Goal: Task Accomplishment & Management: Complete application form

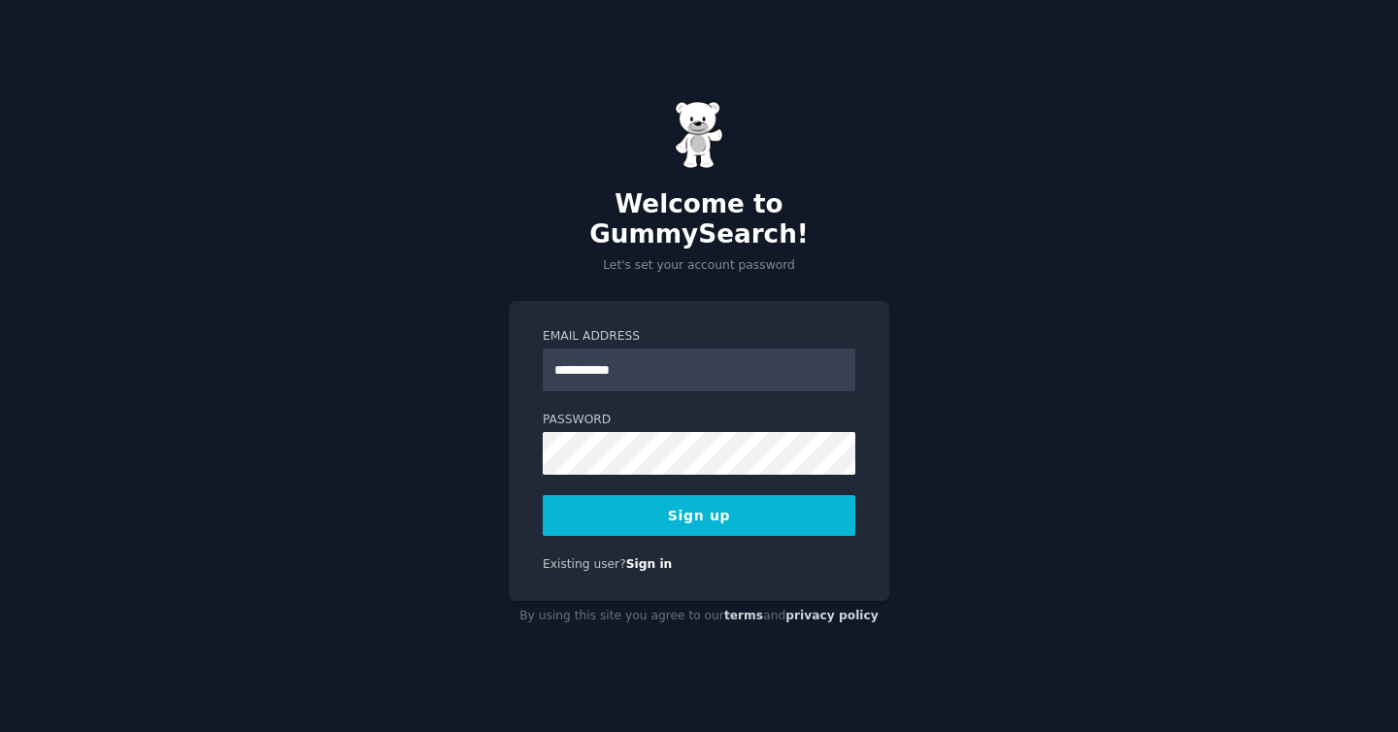
type input "**********"
click at [727, 506] on button "Sign up" at bounding box center [699, 515] width 313 height 41
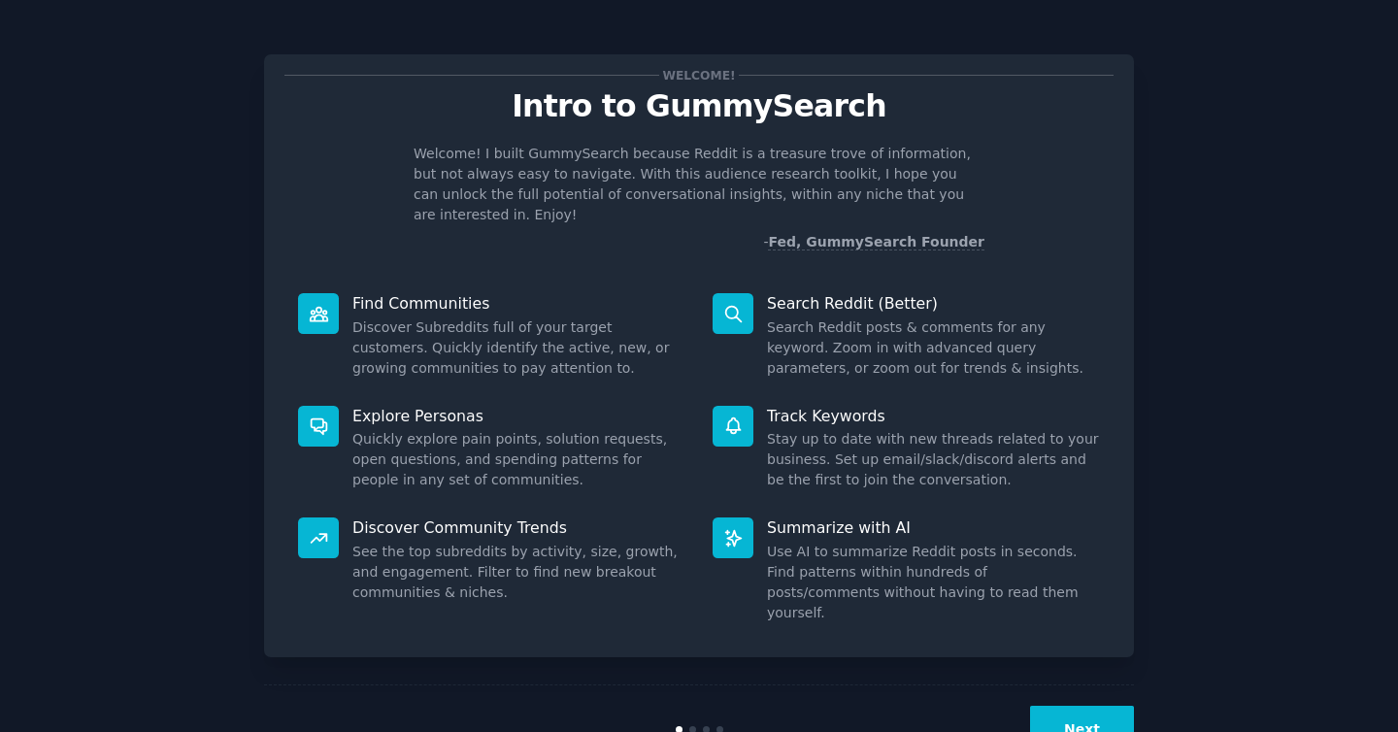
click at [1100, 706] on button "Next" at bounding box center [1082, 730] width 104 height 48
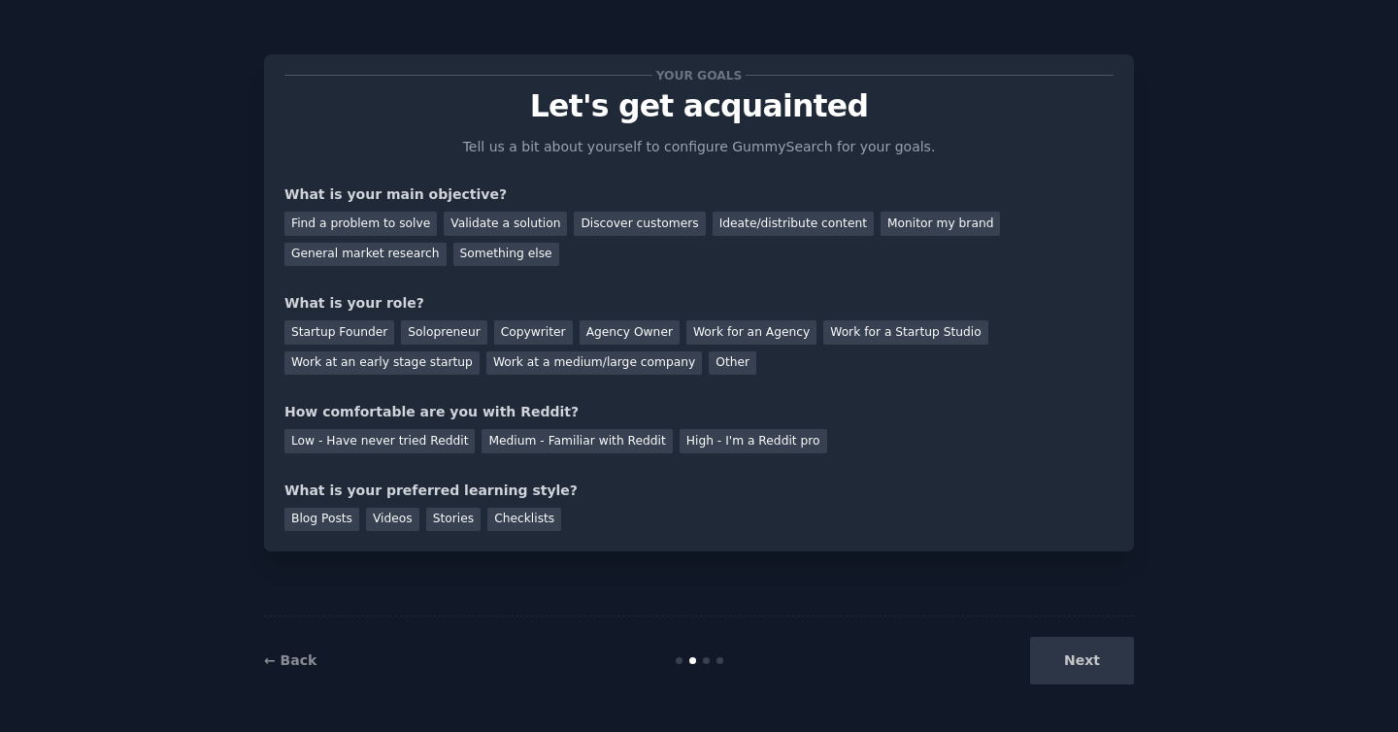
click at [1084, 662] on div "Next" at bounding box center [989, 661] width 290 height 48
click at [1079, 658] on div "Next" at bounding box center [989, 661] width 290 height 48
click at [1166, 570] on div "Your goals Let's get acquainted Tell us a bit about yourself to configure Gummy…" at bounding box center [699, 366] width 1344 height 678
click at [410, 222] on div "Find a problem to solve" at bounding box center [360, 224] width 152 height 24
click at [471, 224] on div "Validate a solution" at bounding box center [505, 224] width 123 height 24
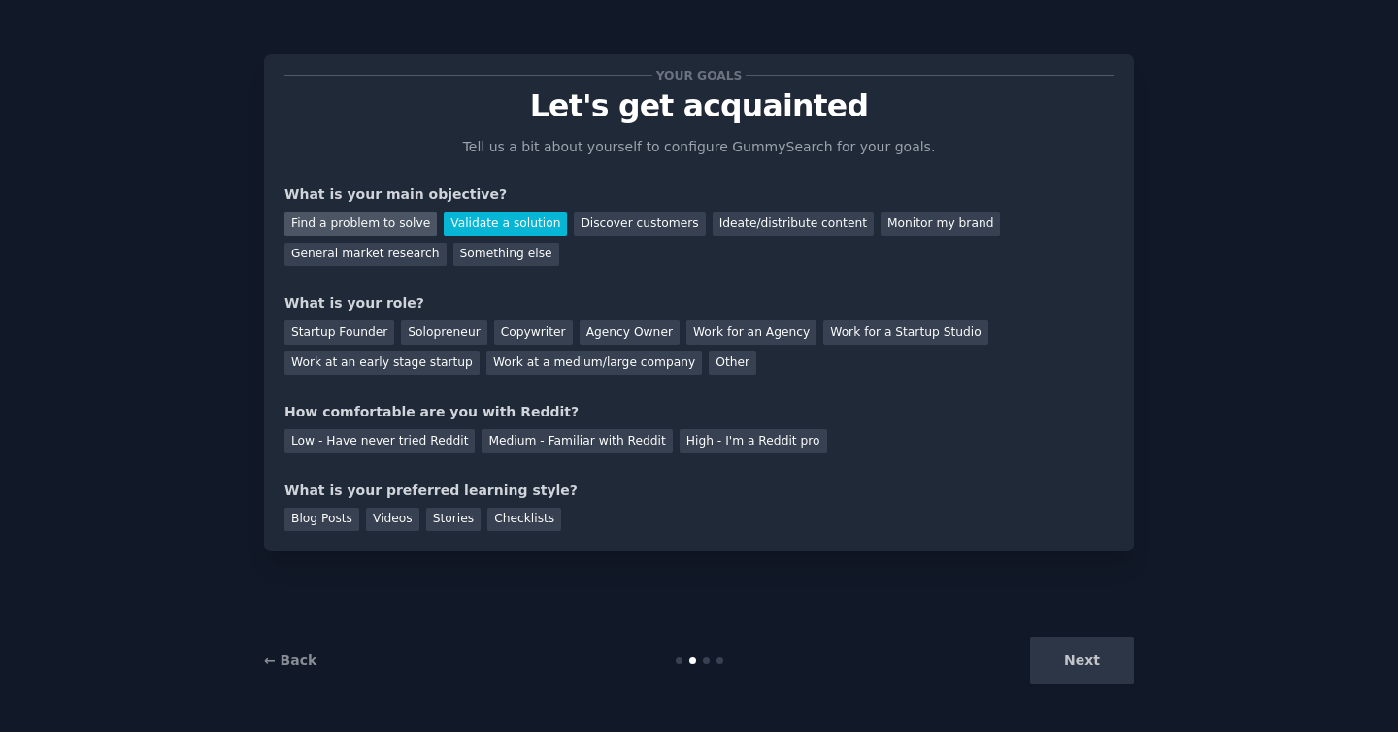
click at [392, 228] on div "Find a problem to solve" at bounding box center [360, 224] width 152 height 24
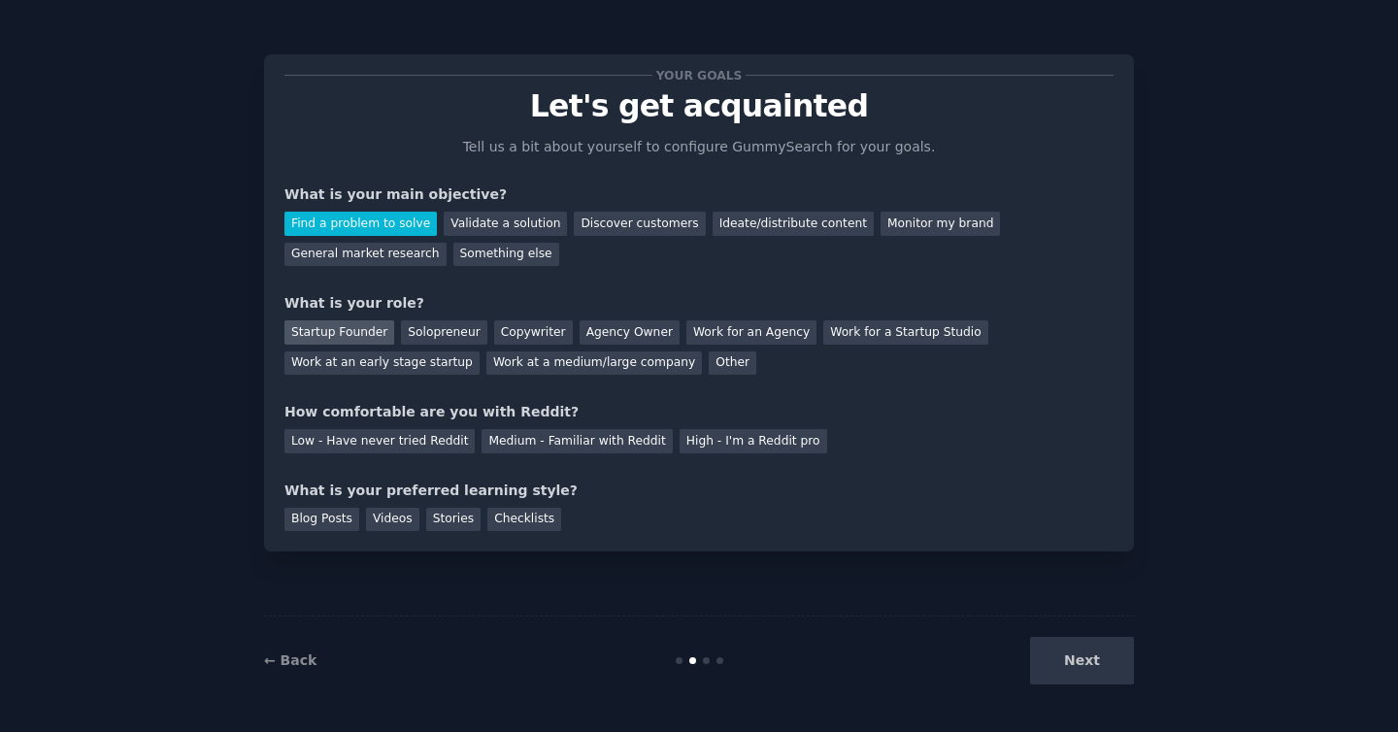
click at [369, 331] on div "Startup Founder" at bounding box center [339, 332] width 110 height 24
click at [423, 329] on div "Solopreneur" at bounding box center [443, 332] width 85 height 24
click at [527, 438] on div "Medium - Familiar with Reddit" at bounding box center [577, 441] width 190 height 24
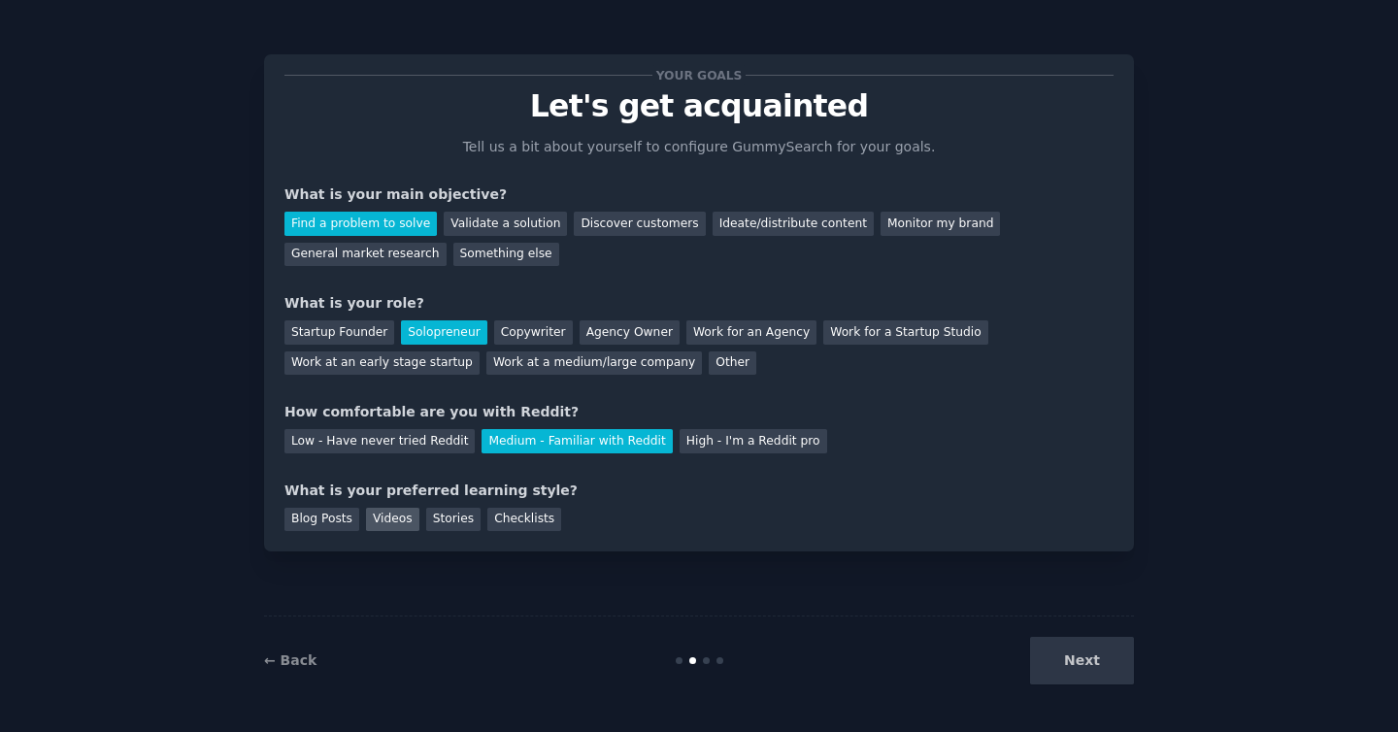
click at [395, 520] on div "Videos" at bounding box center [392, 520] width 53 height 24
click at [1093, 659] on button "Next" at bounding box center [1082, 661] width 104 height 48
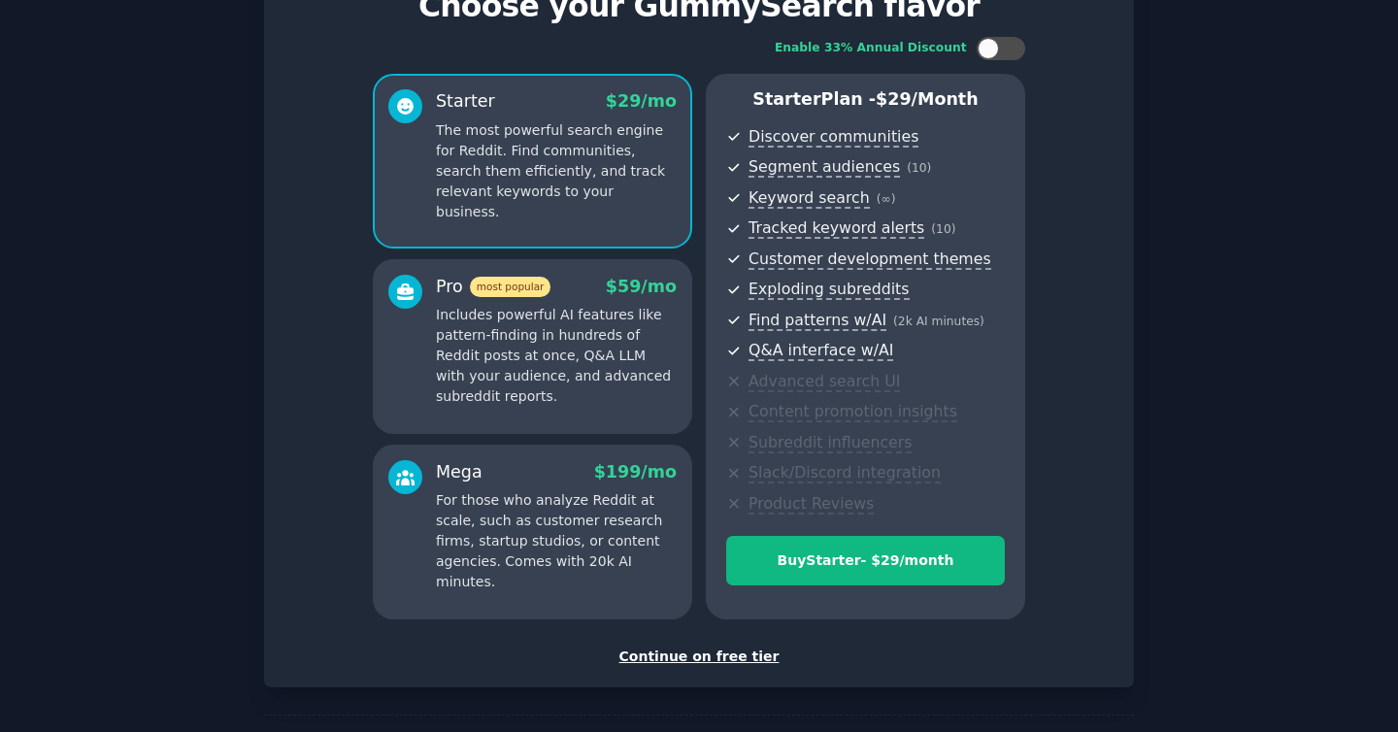
scroll to position [172, 0]
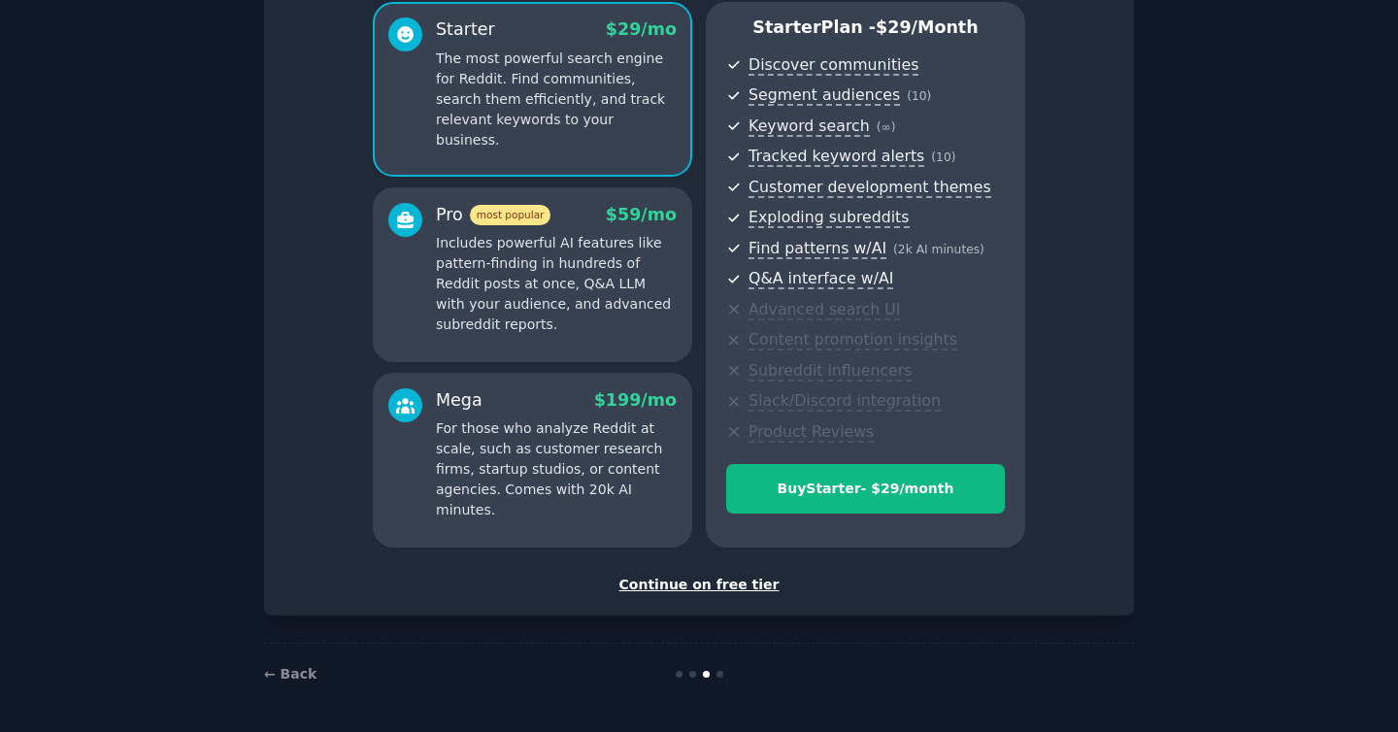
click at [699, 587] on div "Continue on free tier" at bounding box center [698, 585] width 829 height 20
